Goal: Find specific page/section: Find specific page/section

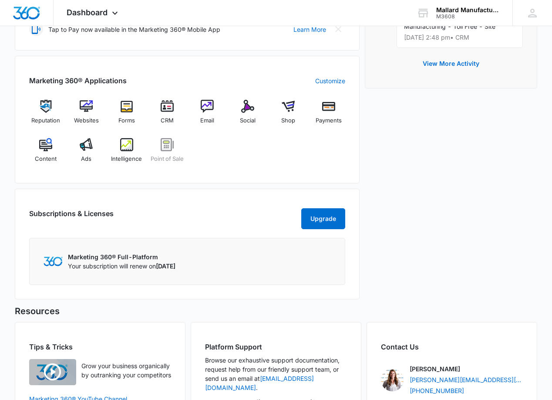
scroll to position [309, 0]
click at [468, 9] on div "Mallard Manufacturing" at bounding box center [468, 10] width 64 height 7
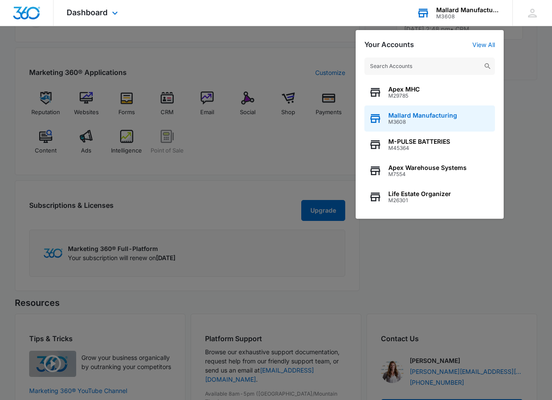
scroll to position [317, 0]
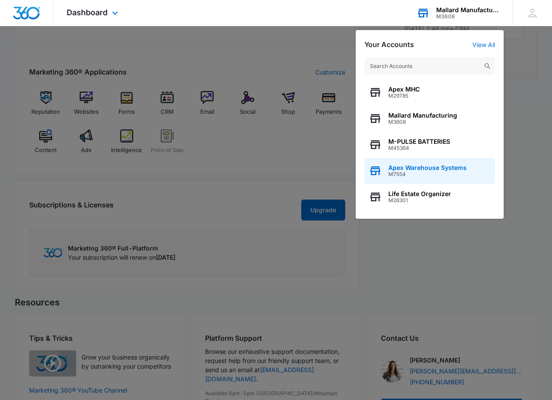
click at [407, 169] on span "Apex Warehouse Systems" at bounding box center [427, 167] width 78 height 7
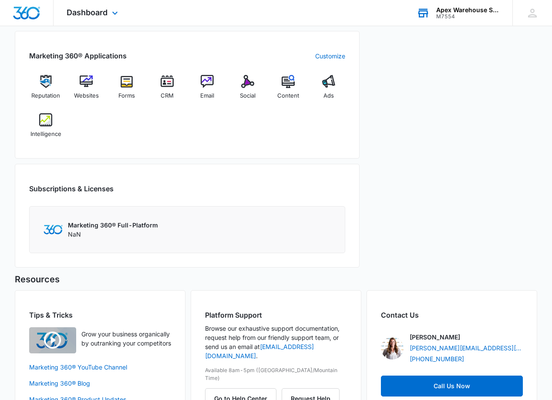
scroll to position [354, 0]
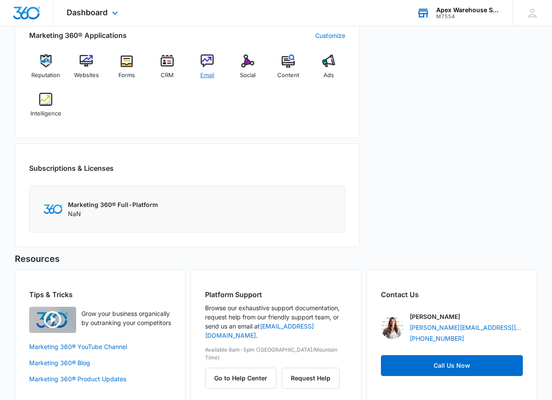
click at [209, 65] on img at bounding box center [207, 60] width 13 height 13
